Goal: Task Accomplishment & Management: Complete application form

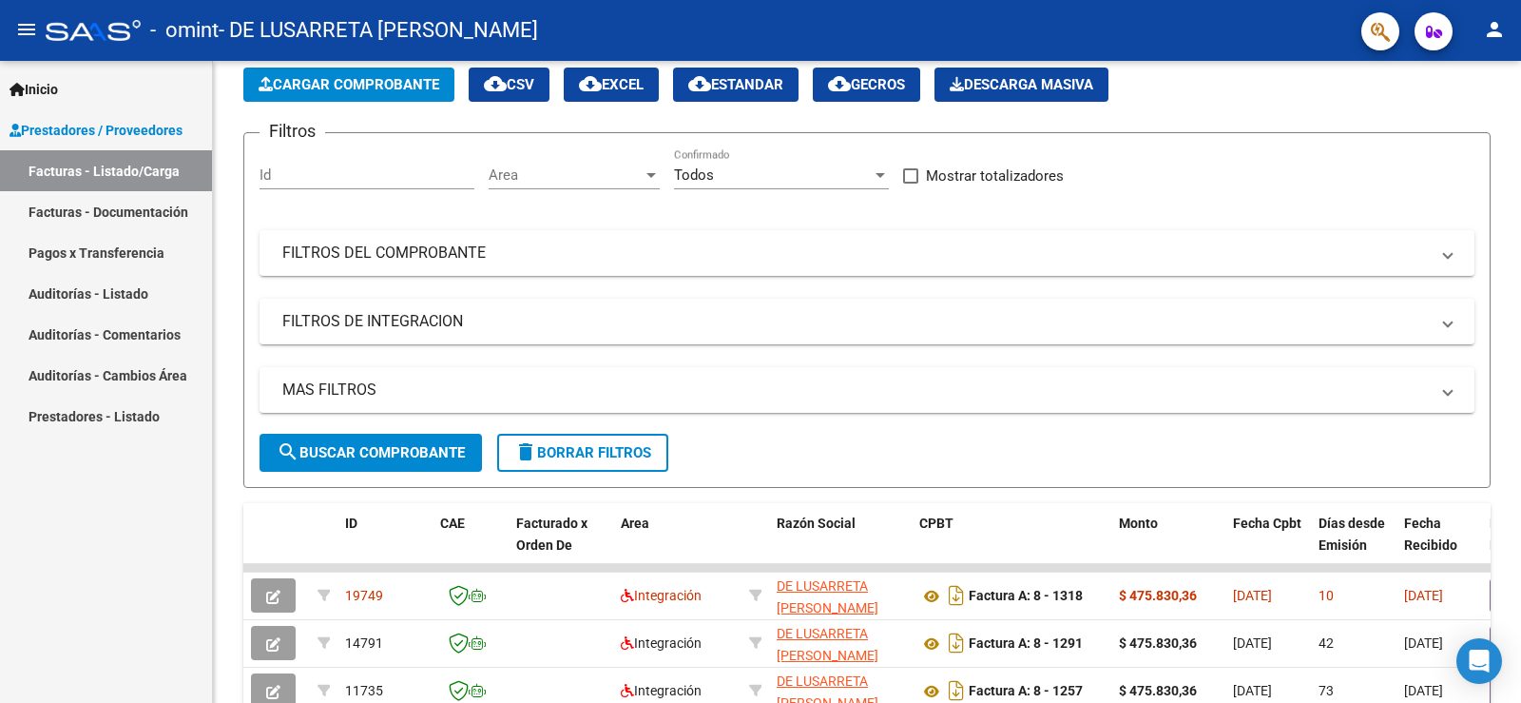
scroll to position [285, 0]
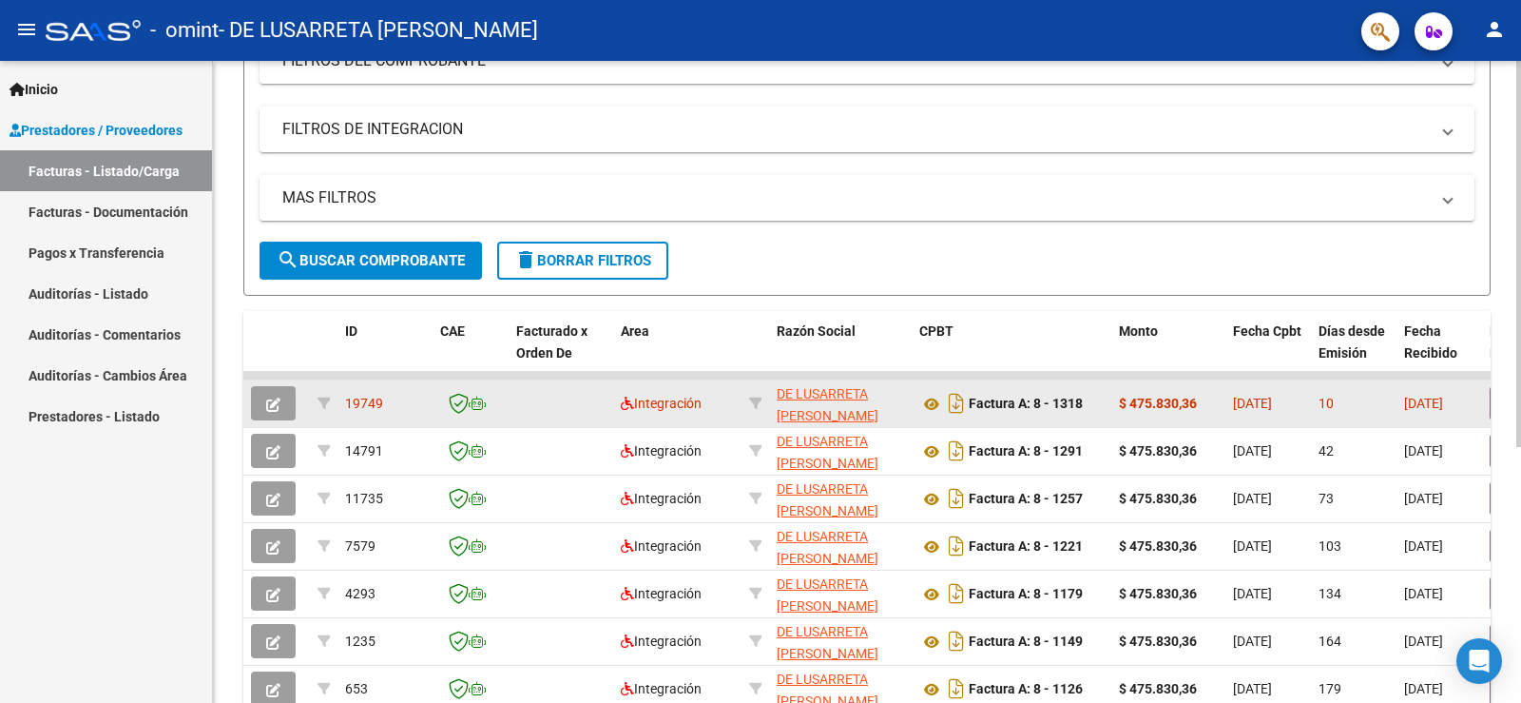
click at [280, 404] on button "button" at bounding box center [273, 403] width 45 height 34
click at [269, 402] on icon "button" at bounding box center [273, 404] width 14 height 14
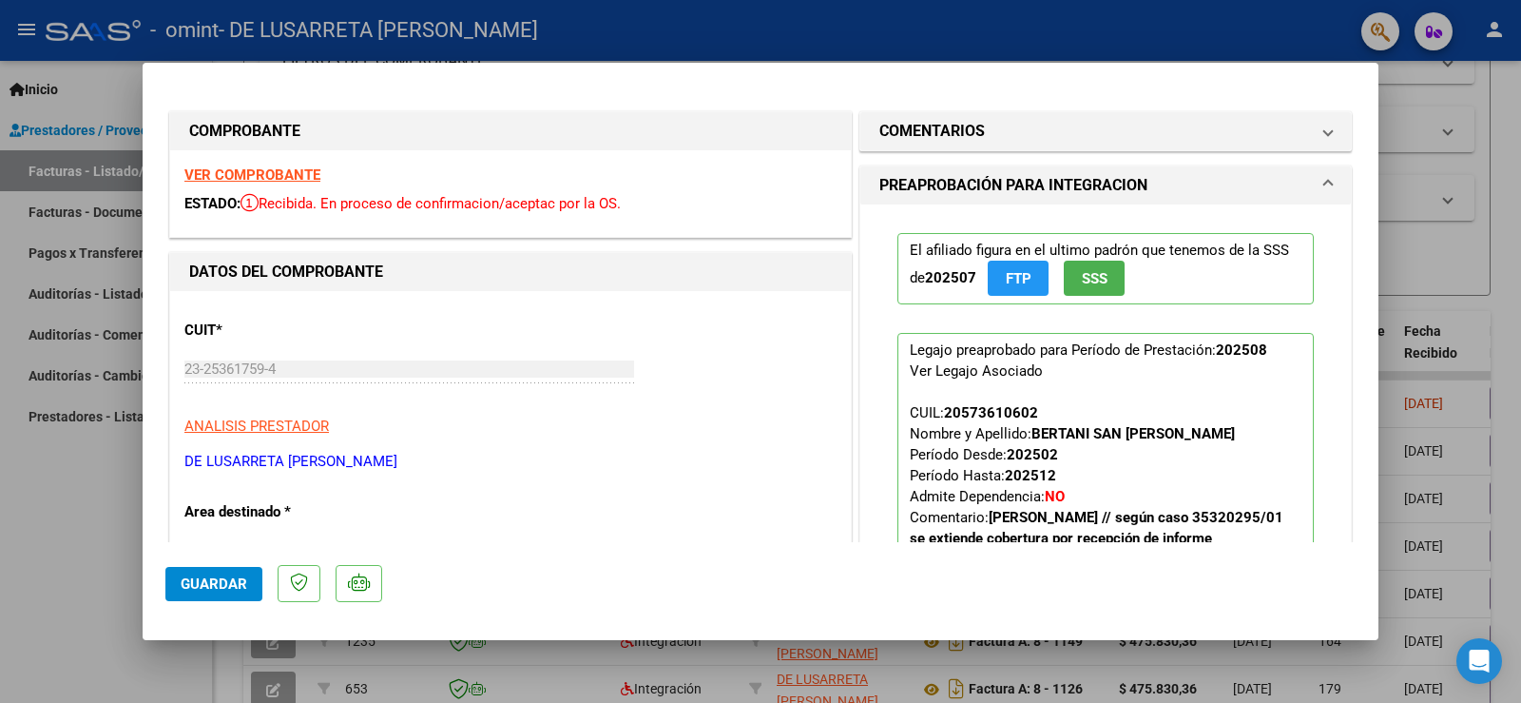
click at [83, 548] on div at bounding box center [760, 351] width 1521 height 703
click at [83, 548] on div "Inicio Instructivos Contacto OS Prestadores / Proveedores Facturas - Listado/Ca…" at bounding box center [106, 382] width 212 height 642
type input "$ 0,00"
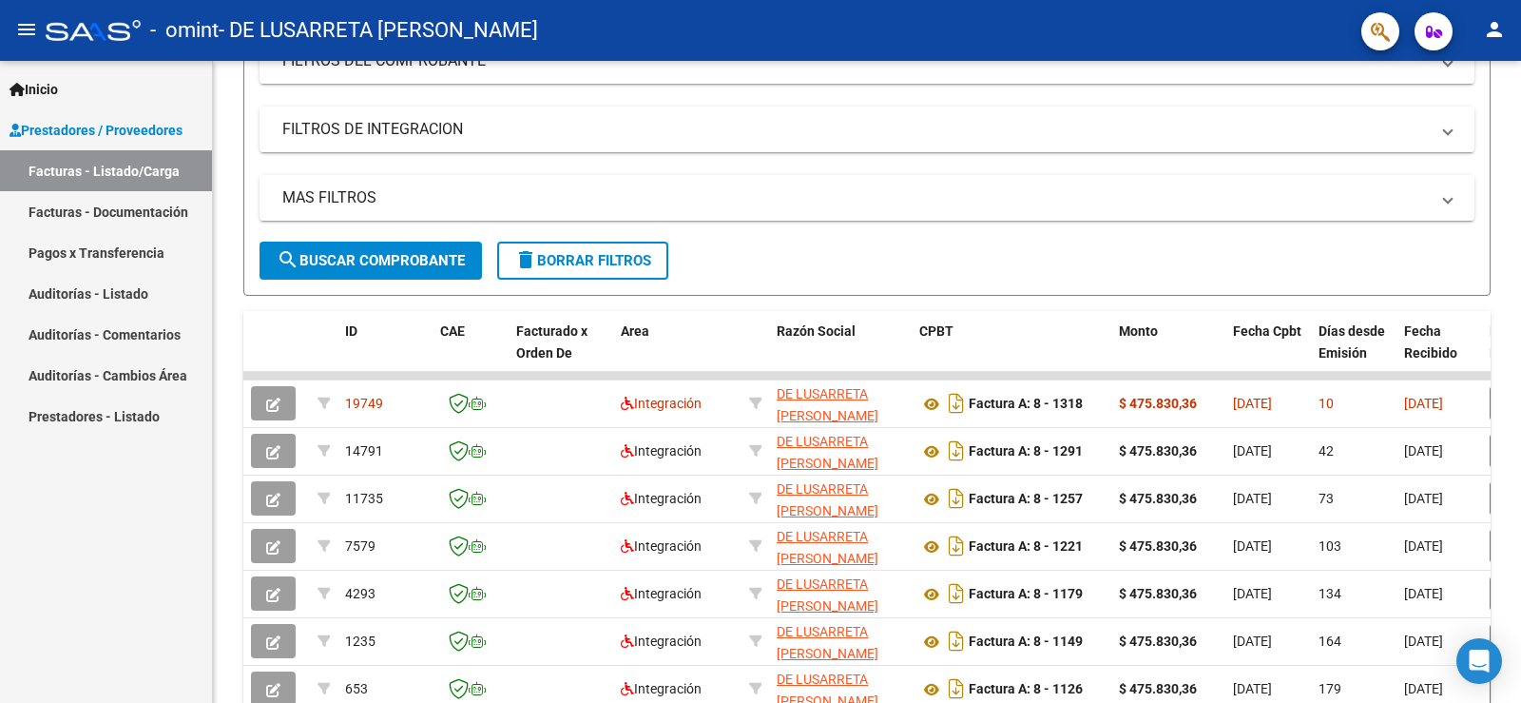
click at [1489, 29] on mat-icon "person" at bounding box center [1494, 29] width 23 height 23
click at [1457, 125] on button "exit_to_app Salir" at bounding box center [1456, 126] width 116 height 46
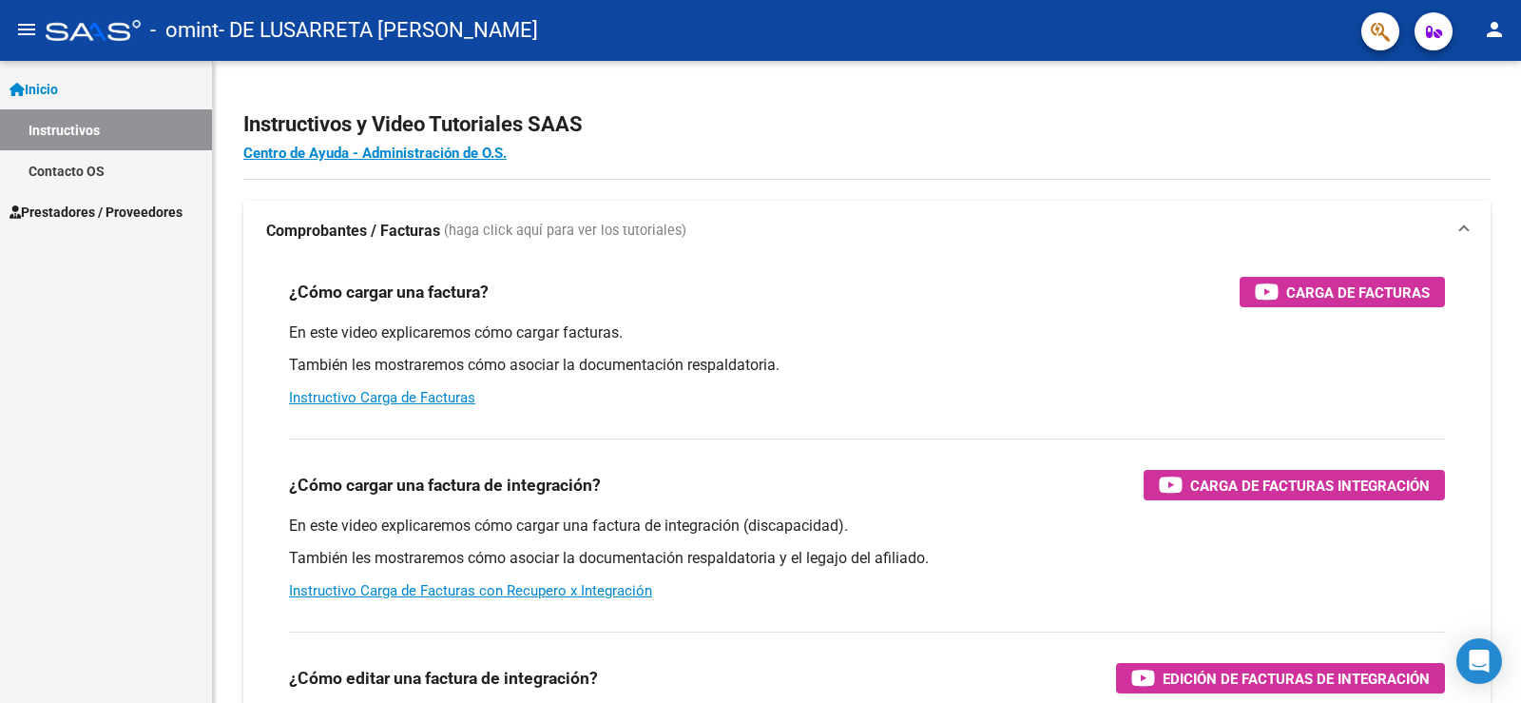
click at [104, 206] on span "Prestadores / Proveedores" at bounding box center [96, 212] width 173 height 21
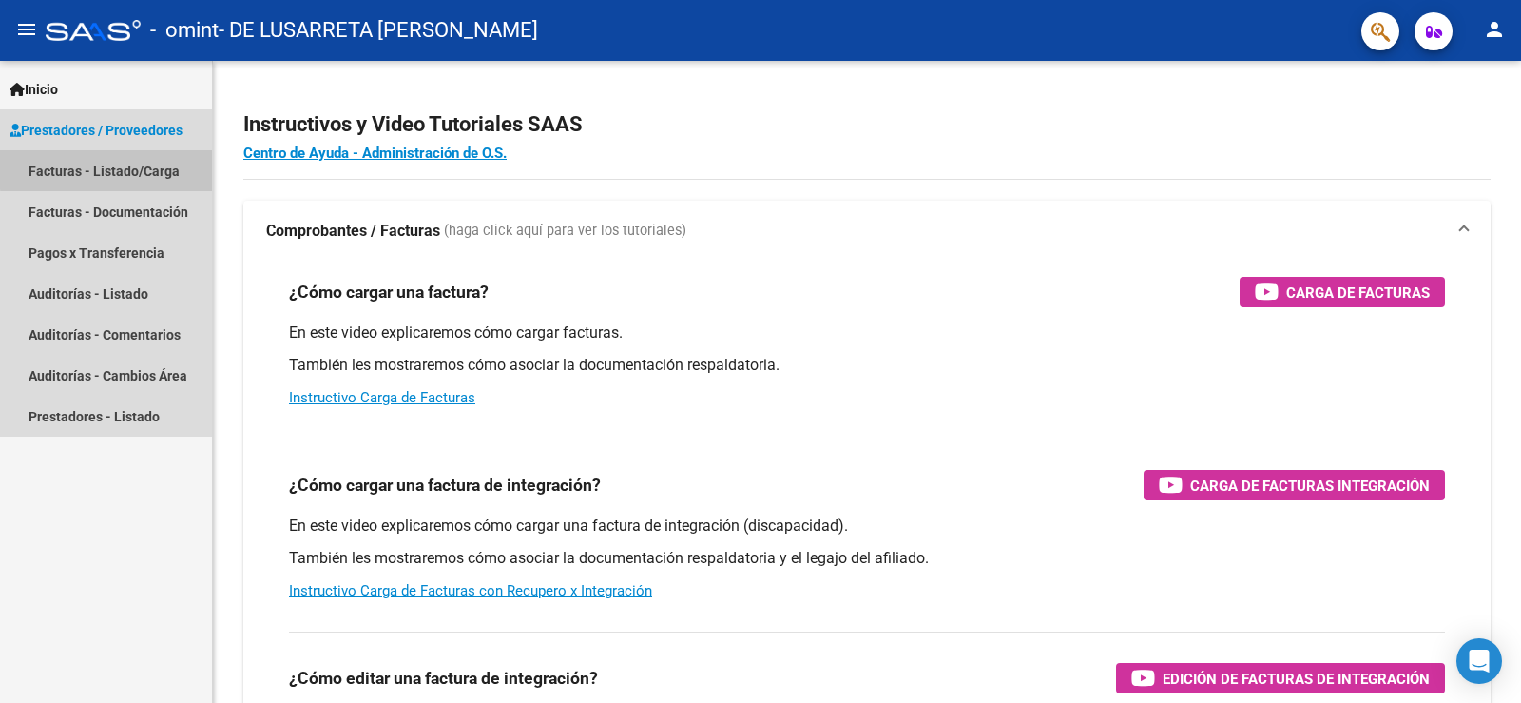
click at [107, 169] on link "Facturas - Listado/Carga" at bounding box center [106, 170] width 212 height 41
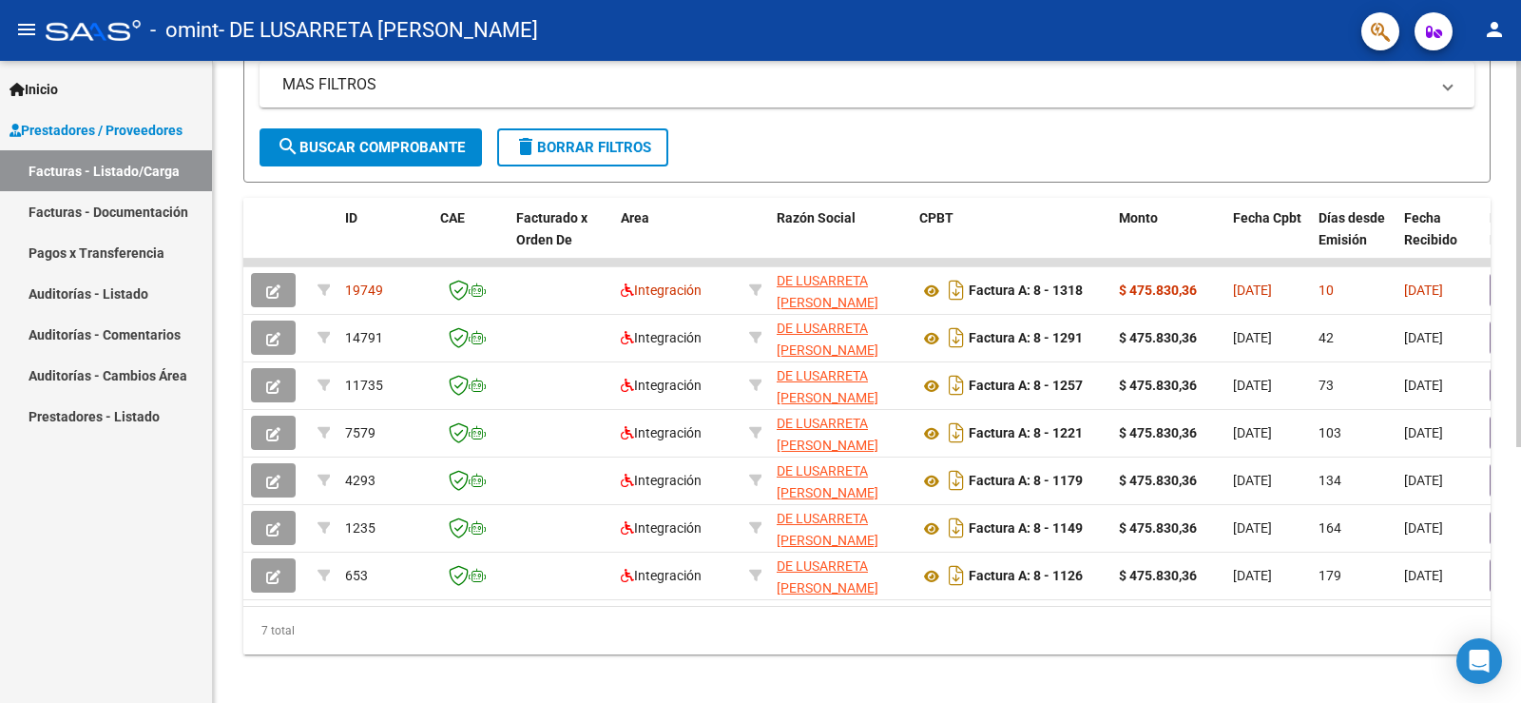
scroll to position [425, 0]
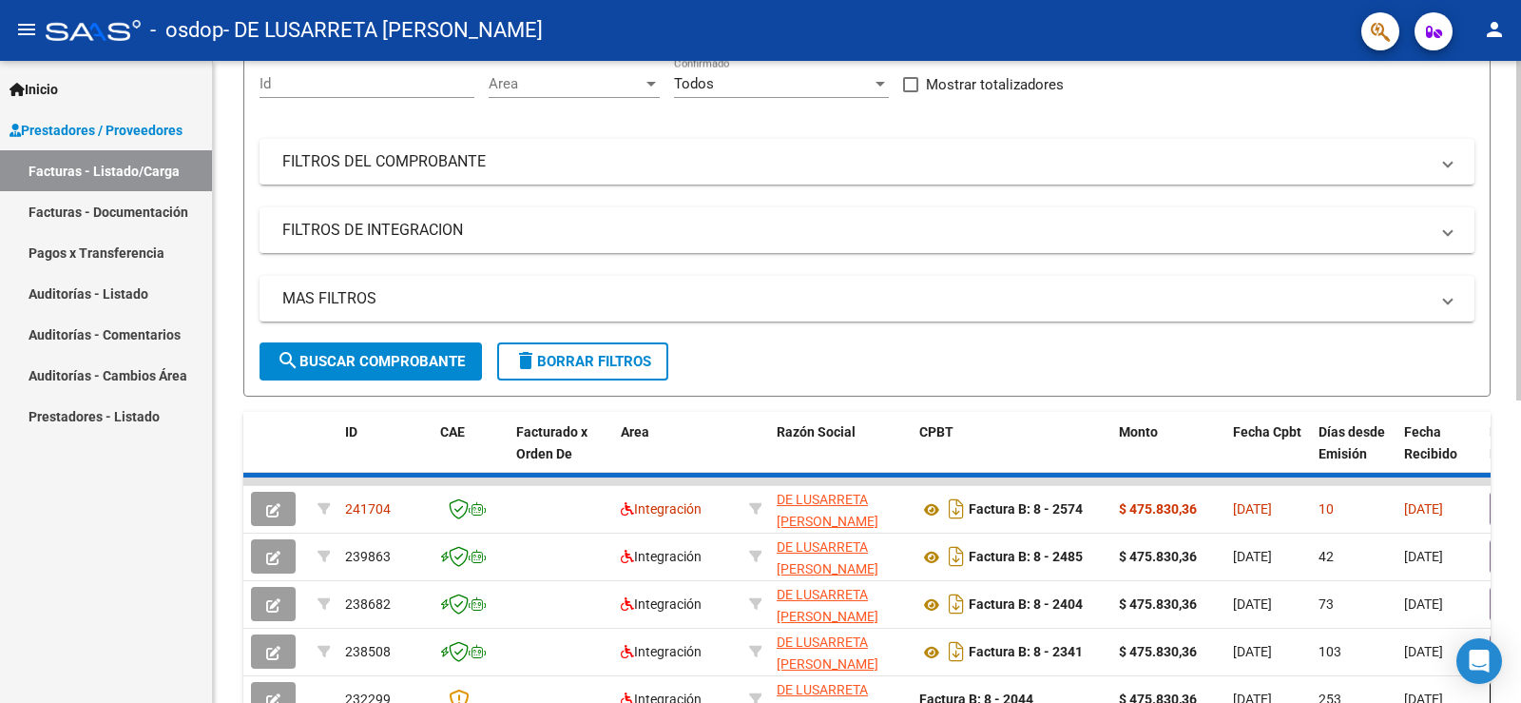
scroll to position [190, 0]
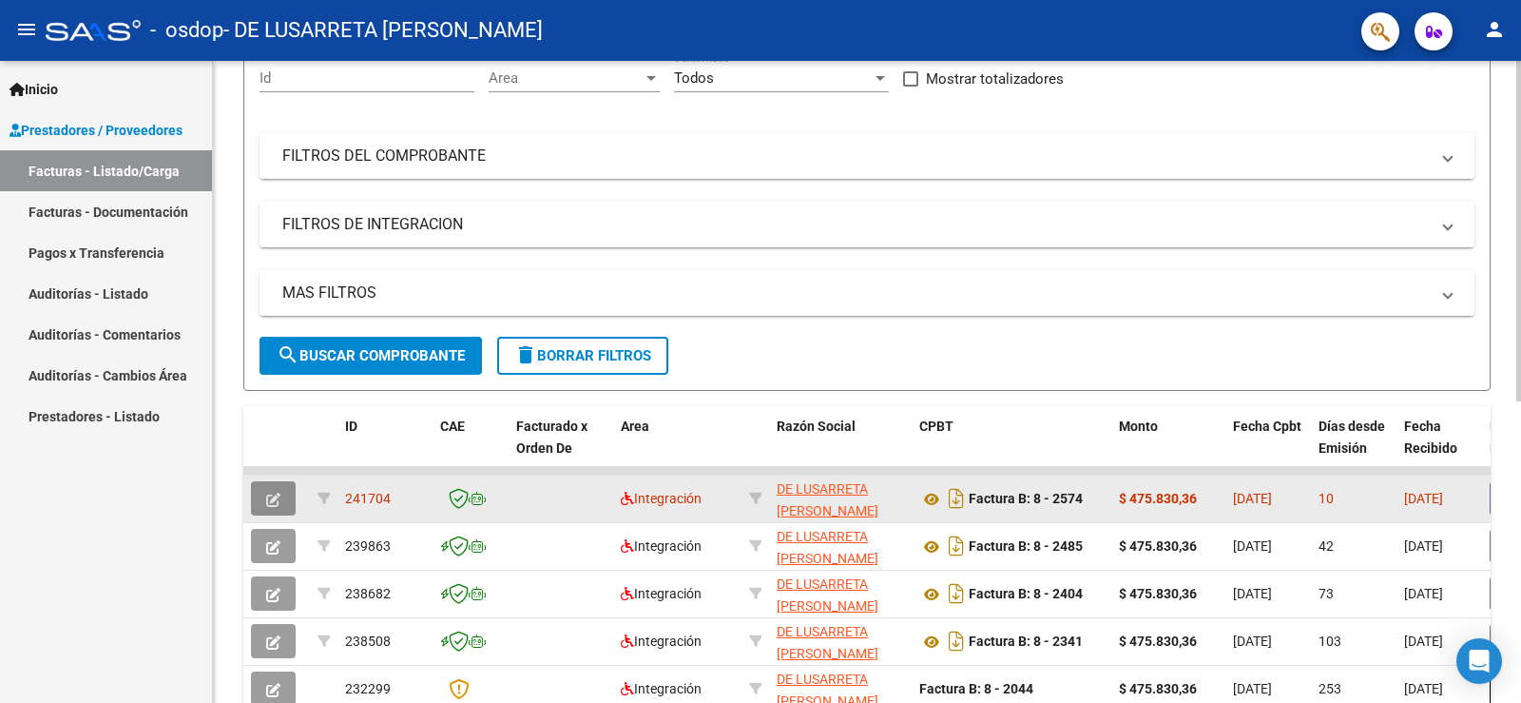
click at [275, 499] on icon "button" at bounding box center [273, 499] width 14 height 14
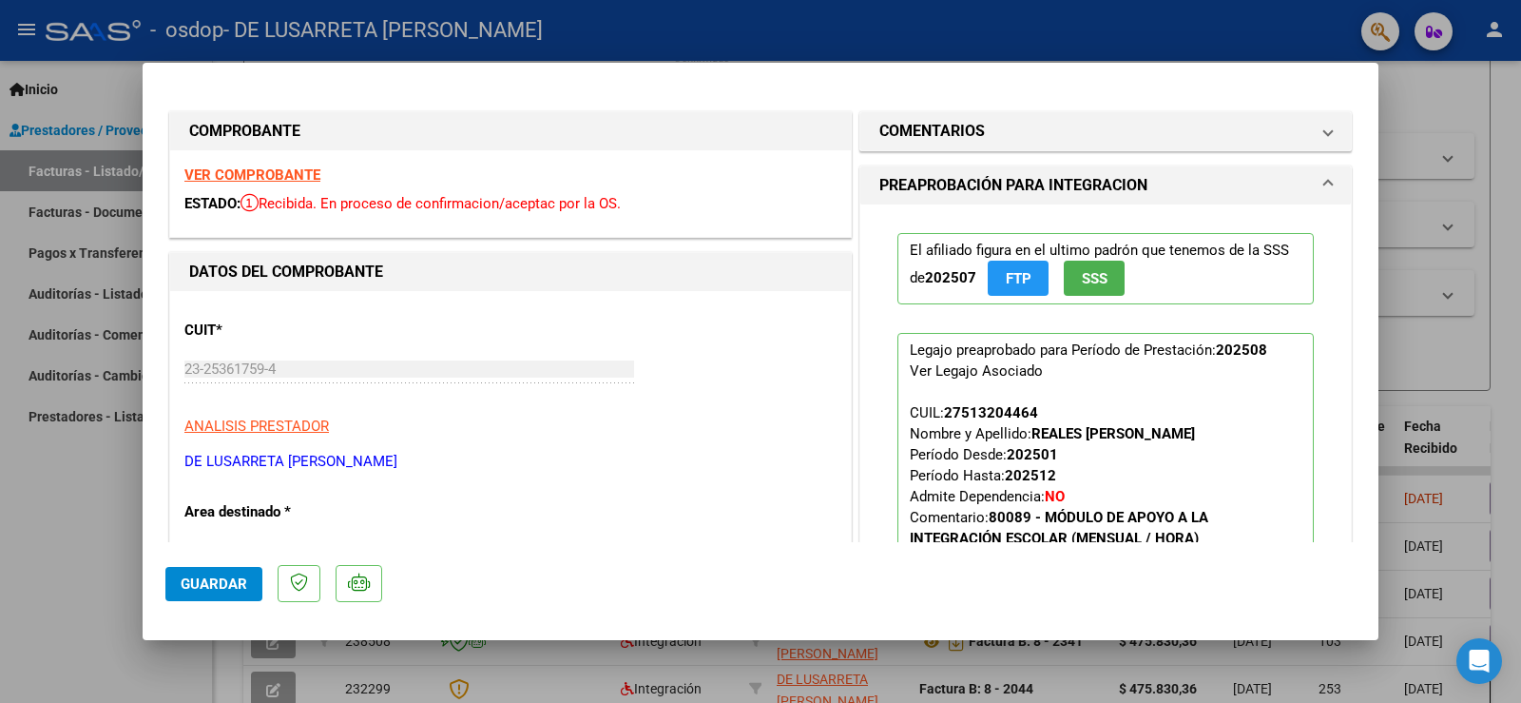
click at [1511, 241] on div at bounding box center [760, 351] width 1521 height 703
type input "$ 0,00"
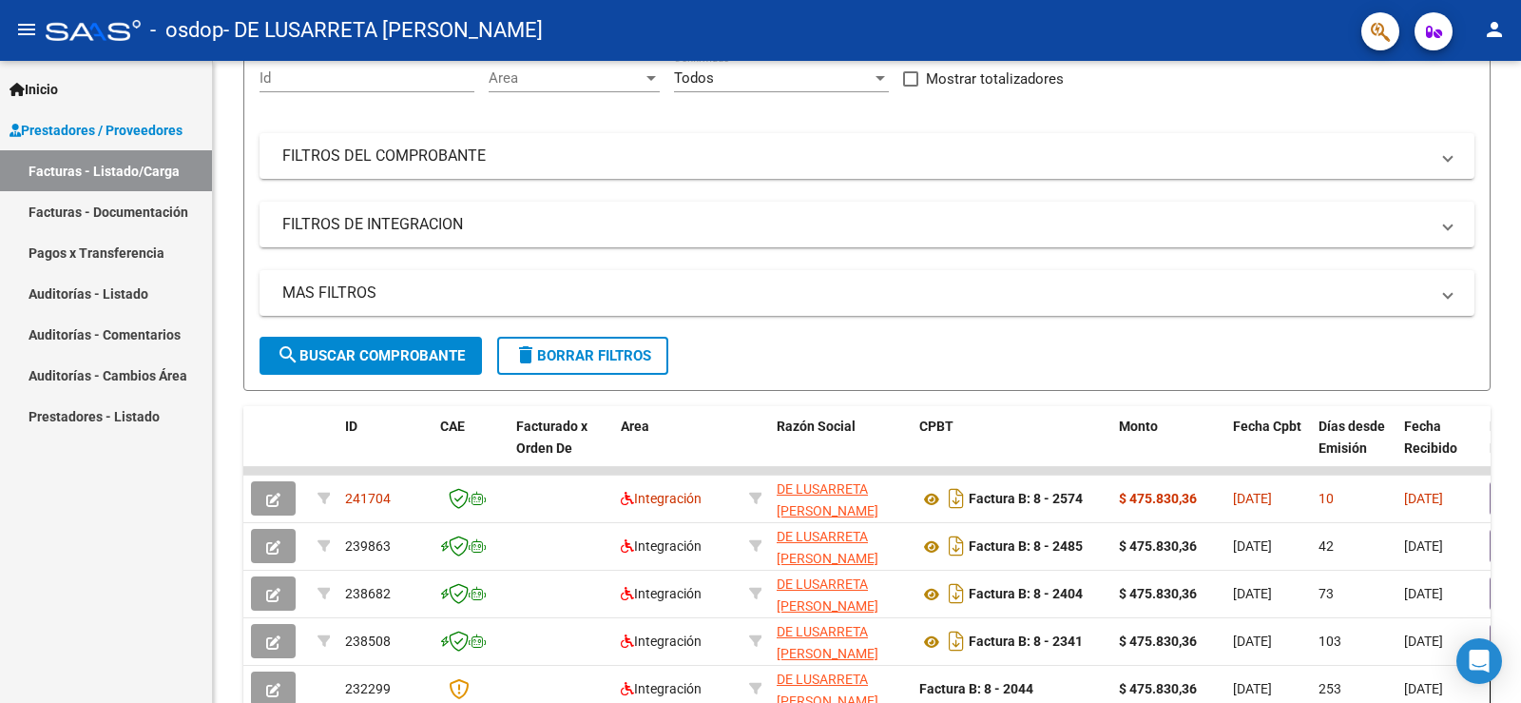
drag, startPoint x: 1452, startPoint y: 1, endPoint x: 1302, endPoint y: 329, distance: 360.4
click at [1302, 329] on div "MAS FILTROS Todos Con Doc. Respaldatoria Todos Con Trazabilidad Todos Asociado …" at bounding box center [867, 303] width 1215 height 67
